Goal: Information Seeking & Learning: Learn about a topic

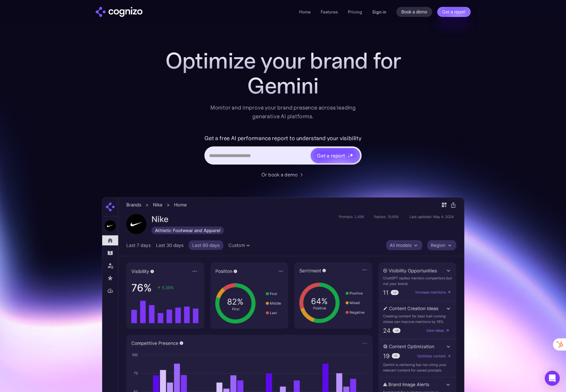
click at [381, 13] on link "Sign in" at bounding box center [379, 12] width 14 height 8
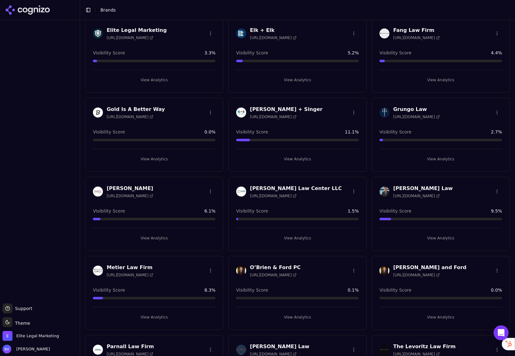
scroll to position [278, 0]
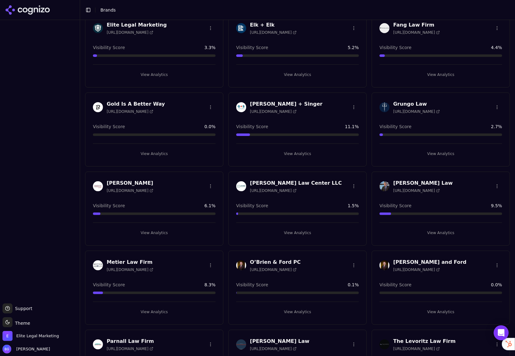
click at [459, 188] on div "[PERSON_NAME] Law [URL][DOMAIN_NAME]" at bounding box center [440, 186] width 123 height 14
drag, startPoint x: 415, startPoint y: 234, endPoint x: 391, endPoint y: 232, distance: 23.8
click at [415, 234] on button "View Analytics" at bounding box center [440, 233] width 123 height 10
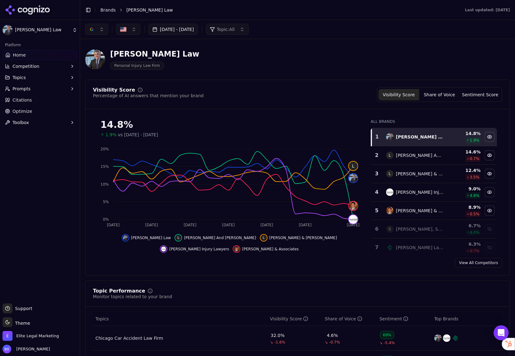
click at [90, 28] on div "button" at bounding box center [91, 29] width 5 height 5
click at [88, 82] on span "Perplexity" at bounding box center [88, 80] width 22 height 6
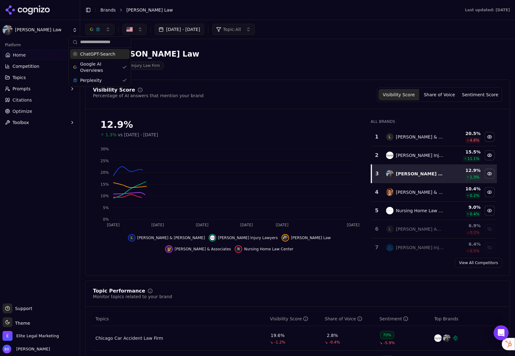
click at [101, 30] on button "button" at bounding box center [99, 29] width 29 height 11
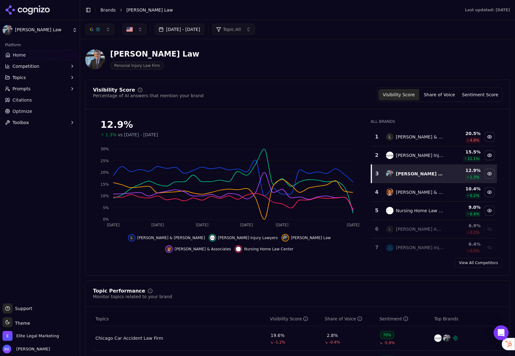
click at [107, 32] on button "button" at bounding box center [99, 29] width 29 height 11
click at [110, 65] on span "Google AI Overviews" at bounding box center [99, 67] width 39 height 13
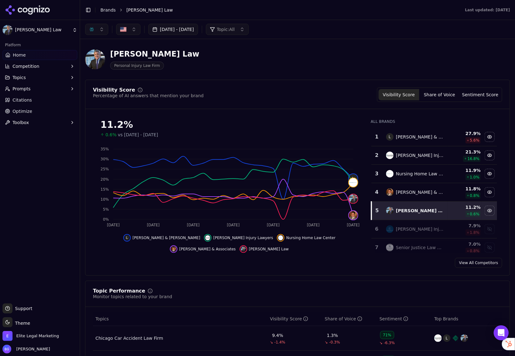
click at [93, 30] on div "button" at bounding box center [91, 29] width 5 height 5
click at [108, 79] on div "Perplexity" at bounding box center [96, 80] width 59 height 10
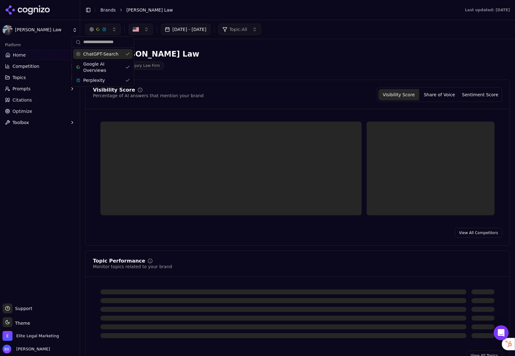
click at [97, 29] on div "button" at bounding box center [97, 29] width 5 height 5
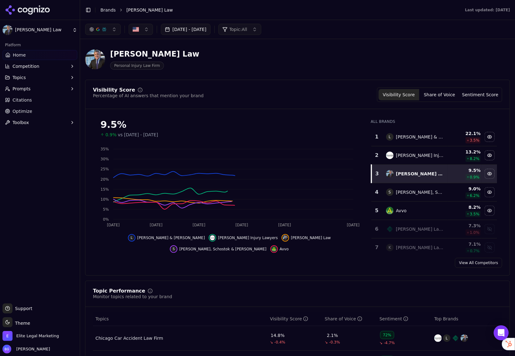
click at [102, 28] on div "button" at bounding box center [104, 29] width 5 height 5
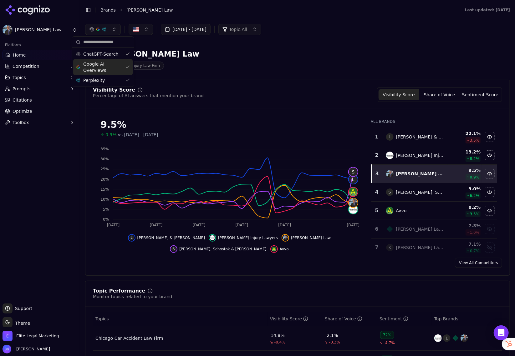
click at [96, 70] on span "Google AI Overviews" at bounding box center [102, 67] width 39 height 13
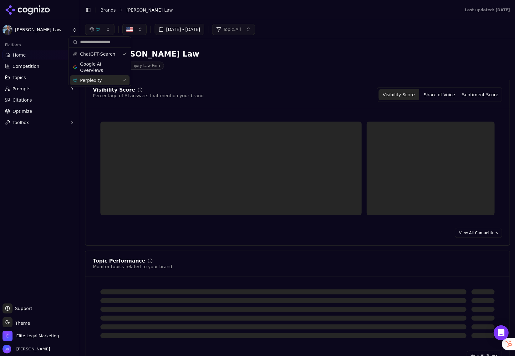
click at [91, 82] on span "Perplexity" at bounding box center [91, 80] width 22 height 6
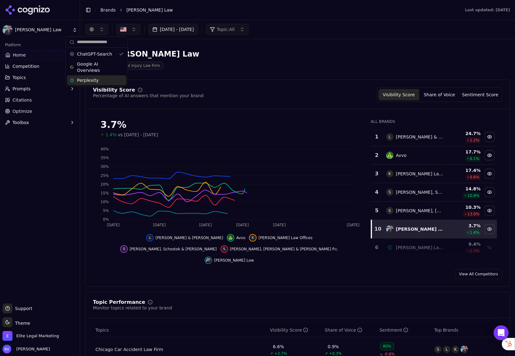
click at [321, 35] on div "[DATE] - [DATE] Topic: All" at bounding box center [297, 29] width 435 height 19
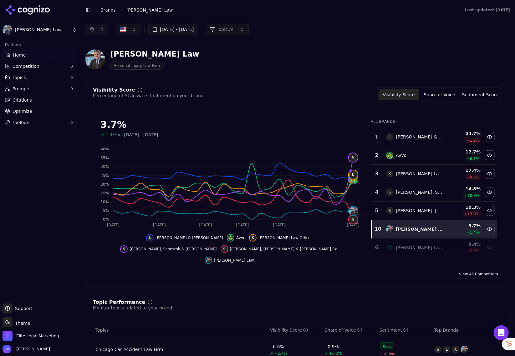
click at [127, 346] on div "Chicago Car Accident Law Firm" at bounding box center [129, 349] width 68 height 6
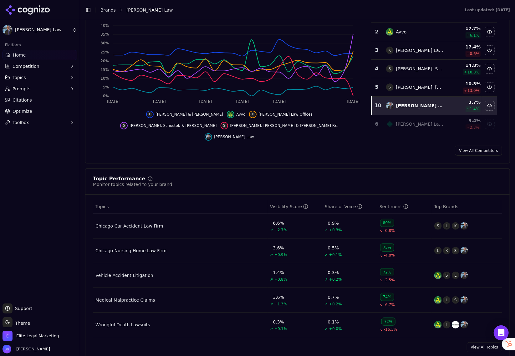
scroll to position [124, 0]
click at [145, 243] on td "Chicago Nursing Home Law Firm" at bounding box center [180, 250] width 174 height 25
click at [146, 247] on div "Chicago Nursing Home Law Firm" at bounding box center [130, 250] width 71 height 6
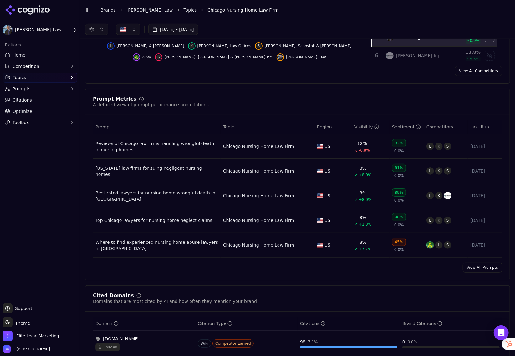
scroll to position [160, 0]
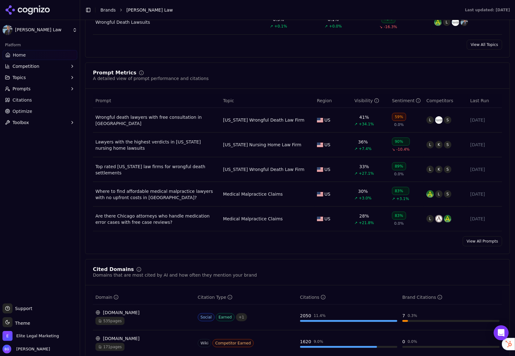
scroll to position [542, 0]
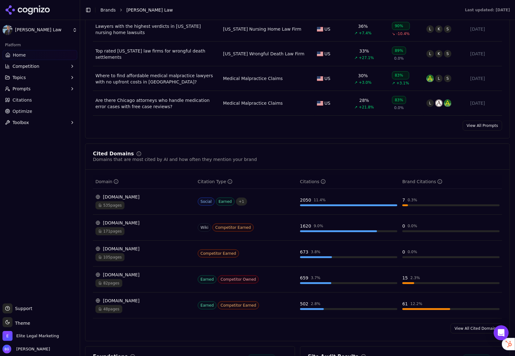
click at [150, 323] on div "Cited Domains Domains that are most cited by AI and how often they mention your…" at bounding box center [297, 243] width 425 height 198
